Goal: Check status: Check status

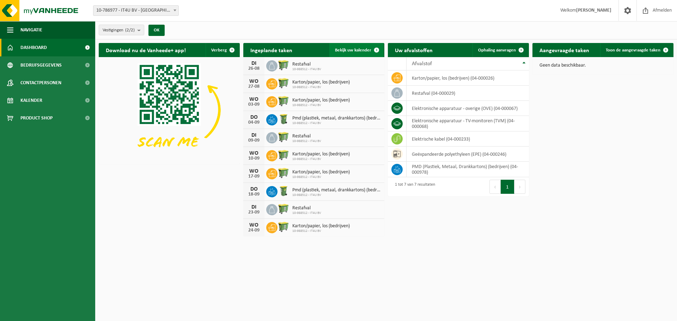
click at [360, 53] on link "Bekijk uw kalender" at bounding box center [356, 50] width 54 height 14
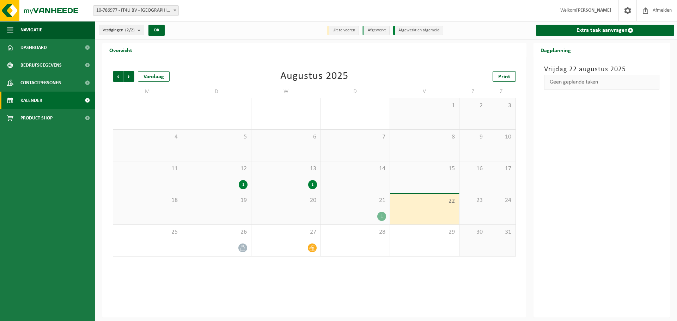
click at [371, 215] on div "1" at bounding box center [355, 216] width 62 height 9
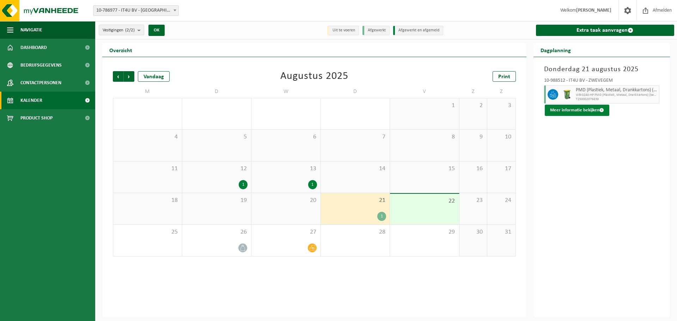
click at [585, 110] on button "Meer informatie bekijken" at bounding box center [577, 110] width 65 height 11
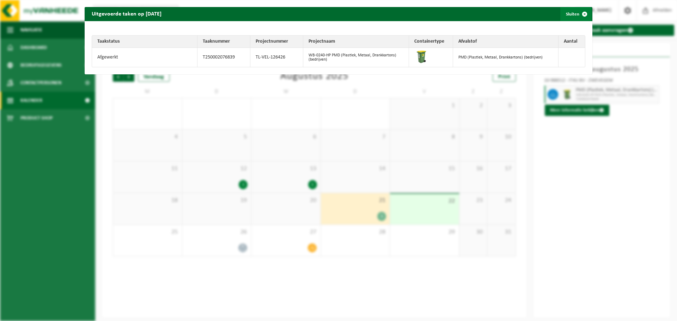
click at [578, 13] on span "button" at bounding box center [585, 14] width 14 height 14
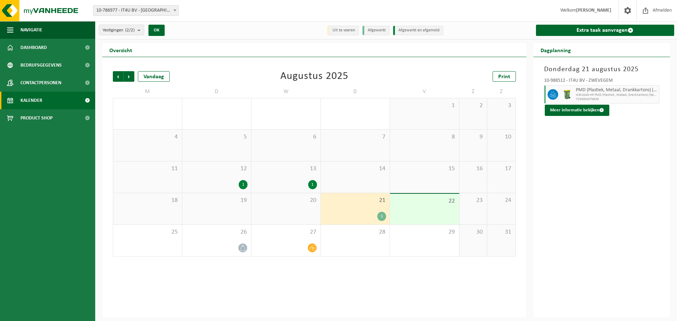
click at [607, 200] on div "Donderdag 21 augustus 2025 10-988512 - IT4U BV - ZWEVEGEM PMD (Plastiek, Metaal…" at bounding box center [602, 187] width 137 height 261
click at [281, 180] on div "13 1" at bounding box center [285, 177] width 69 height 31
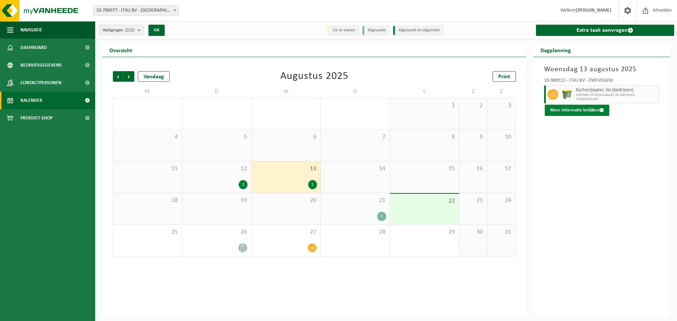
click at [579, 114] on button "Meer informatie bekijken" at bounding box center [577, 110] width 65 height 11
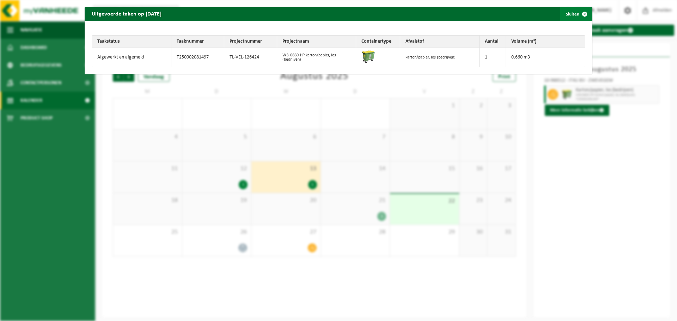
click at [580, 14] on span "button" at bounding box center [585, 14] width 14 height 14
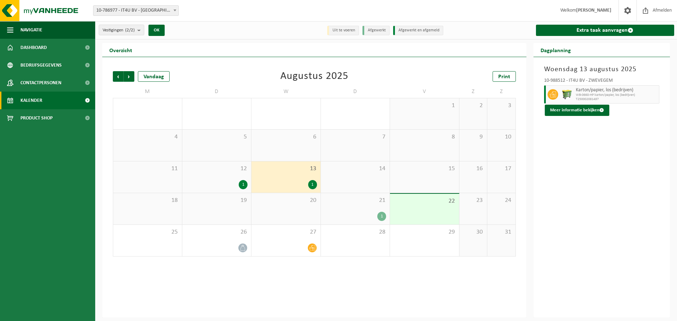
click at [366, 214] on div "1" at bounding box center [355, 216] width 62 height 9
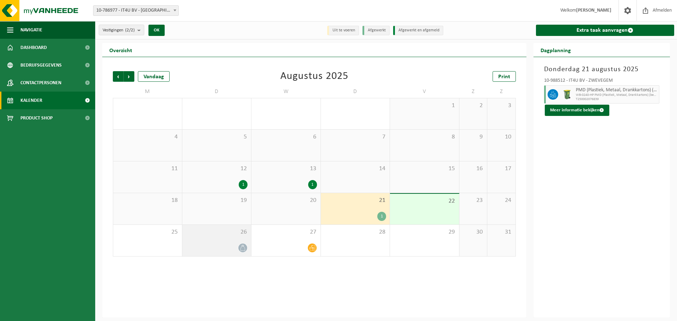
click at [239, 243] on div at bounding box center [217, 248] width 62 height 10
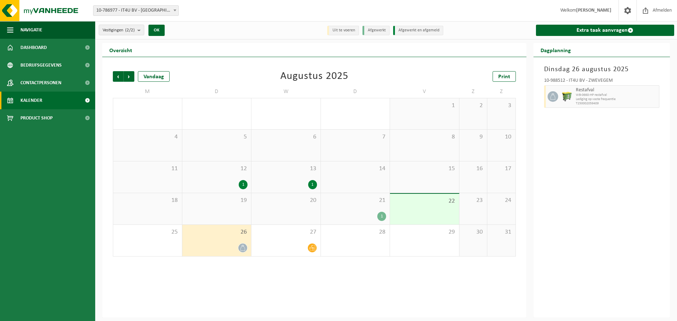
click at [368, 209] on div "21 1" at bounding box center [355, 208] width 69 height 31
